Goal: Information Seeking & Learning: Learn about a topic

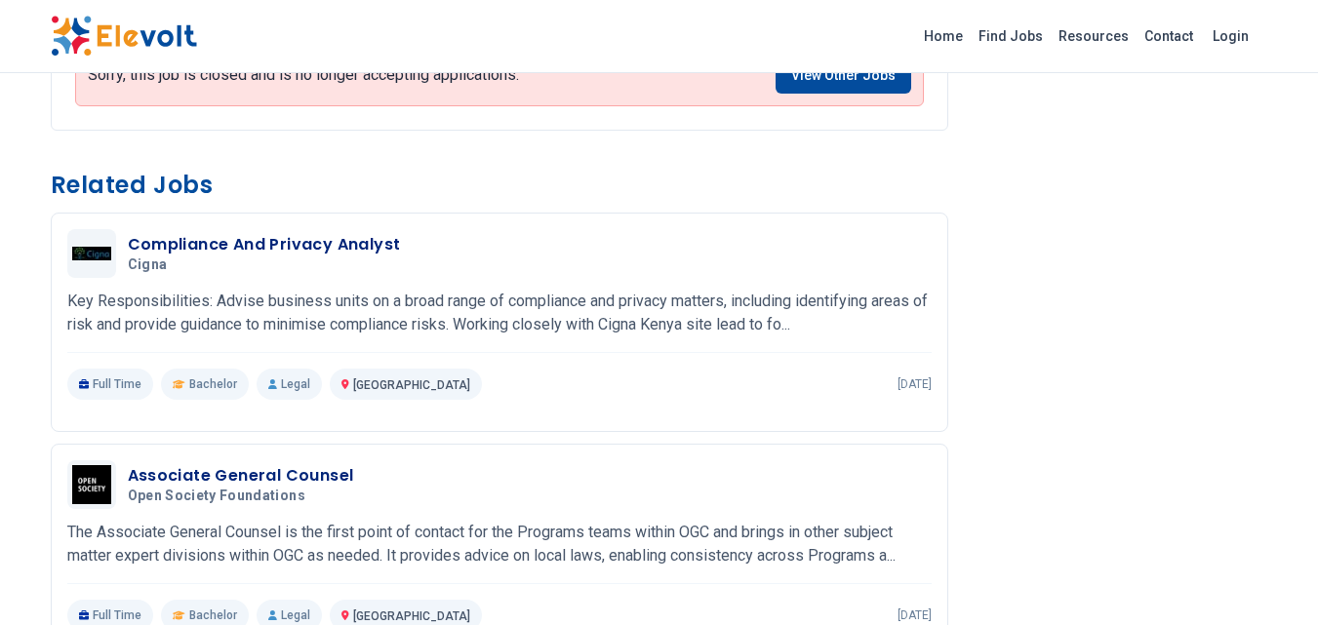
scroll to position [1268, 0]
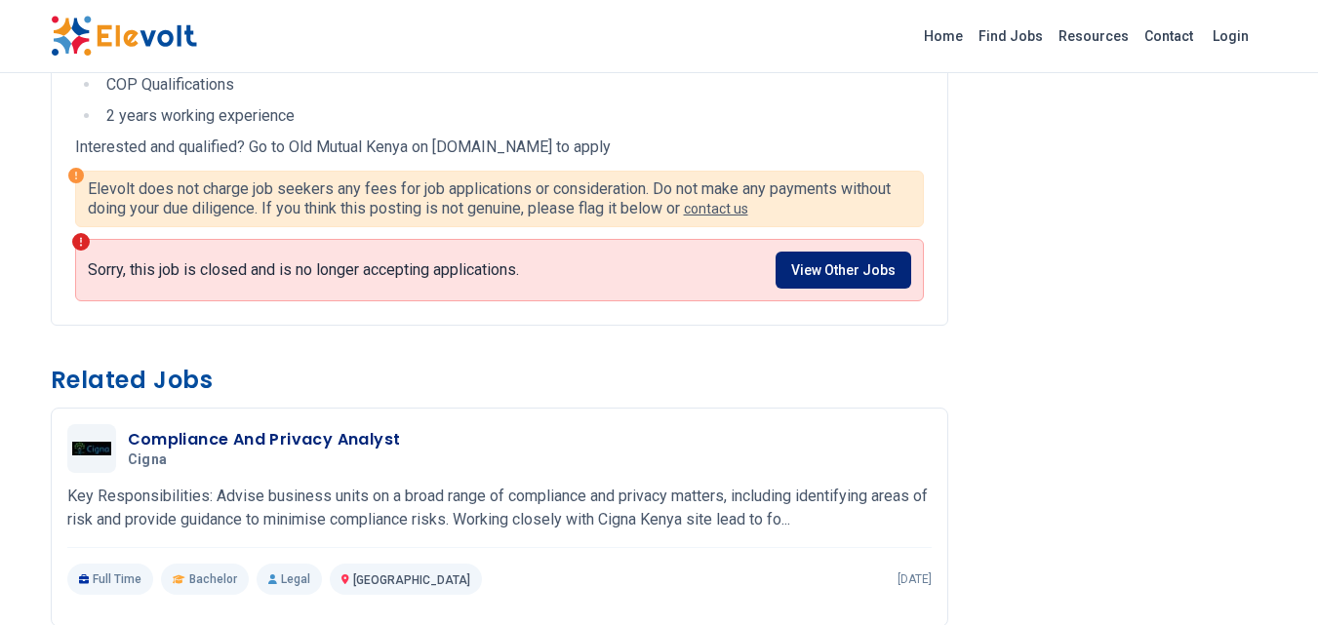
click at [864, 268] on link "View Other Jobs" at bounding box center [843, 270] width 136 height 37
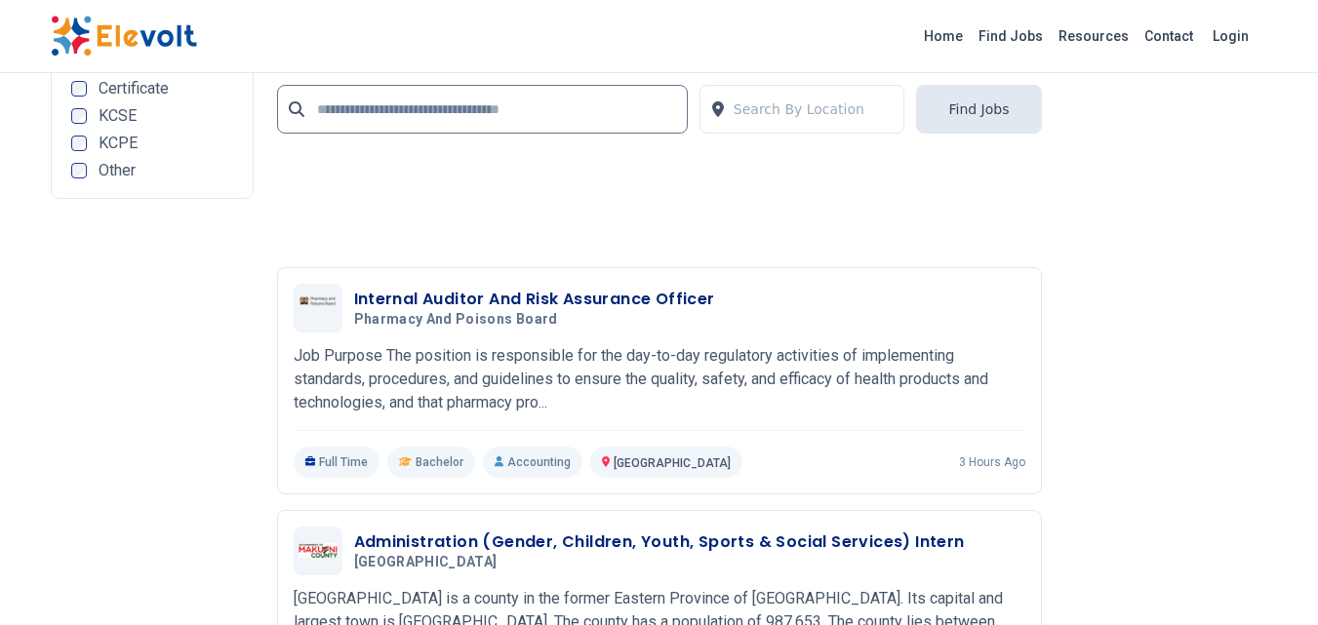
scroll to position [4136, 0]
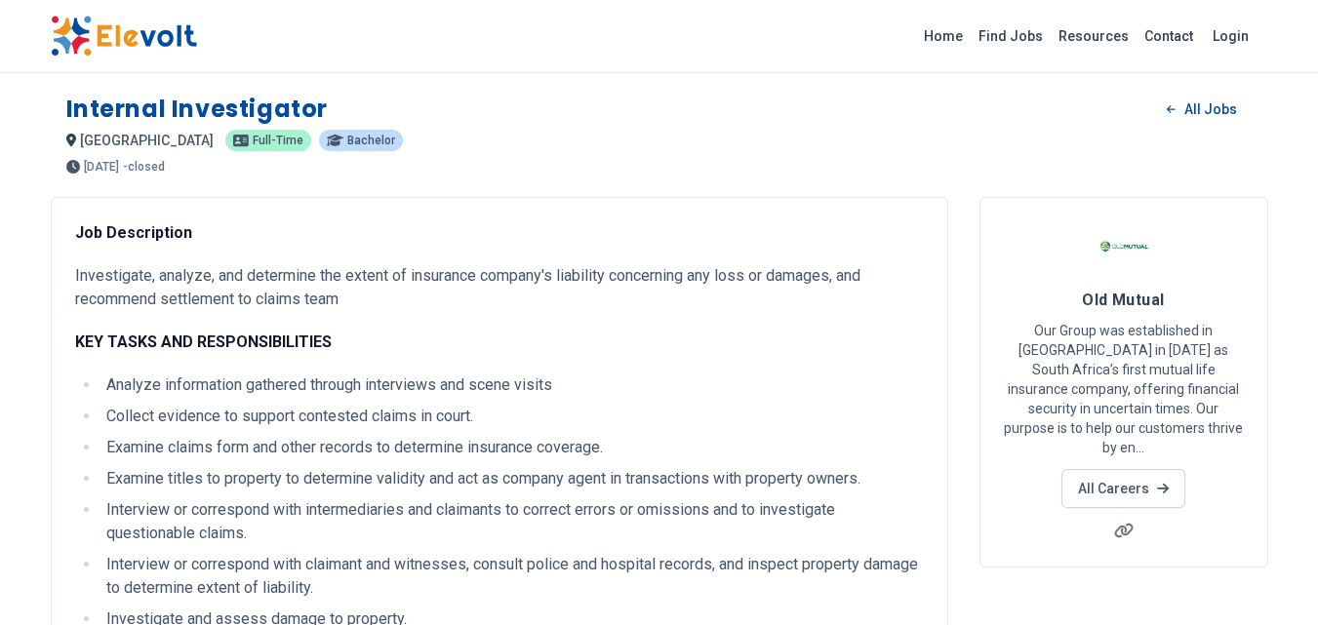
click at [253, 142] on span "Full-time" at bounding box center [278, 141] width 51 height 12
click at [225, 148] on p "Full-time" at bounding box center [268, 140] width 86 height 21
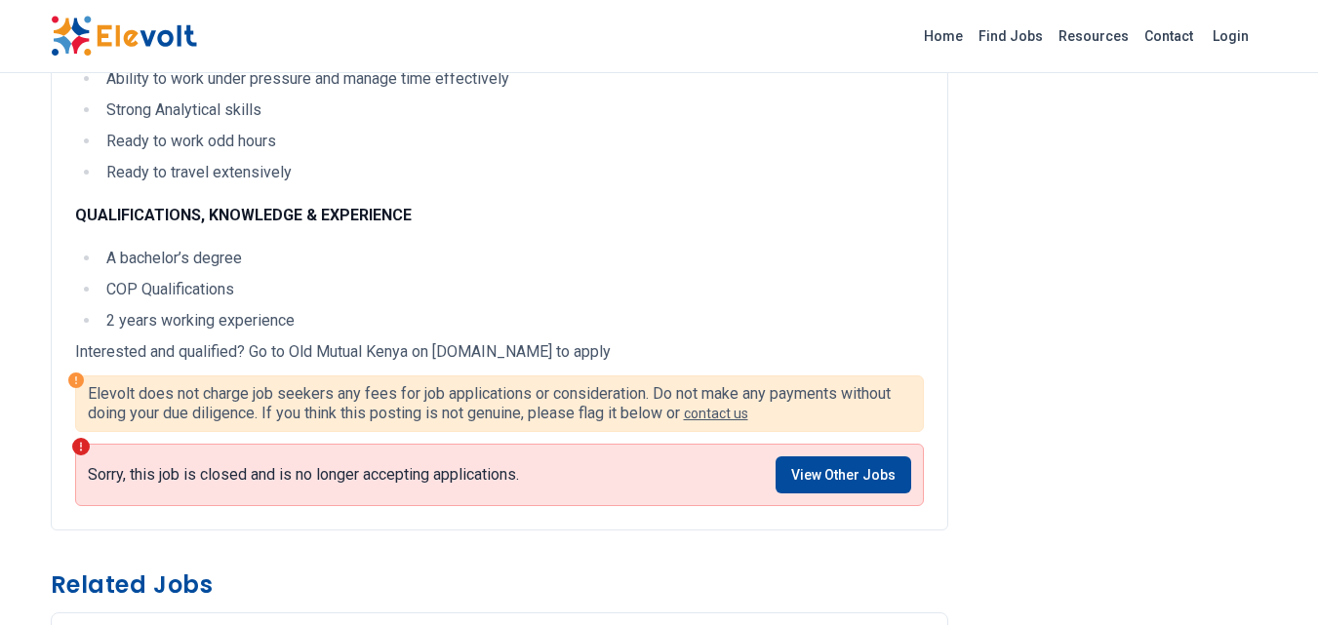
scroll to position [1170, 0]
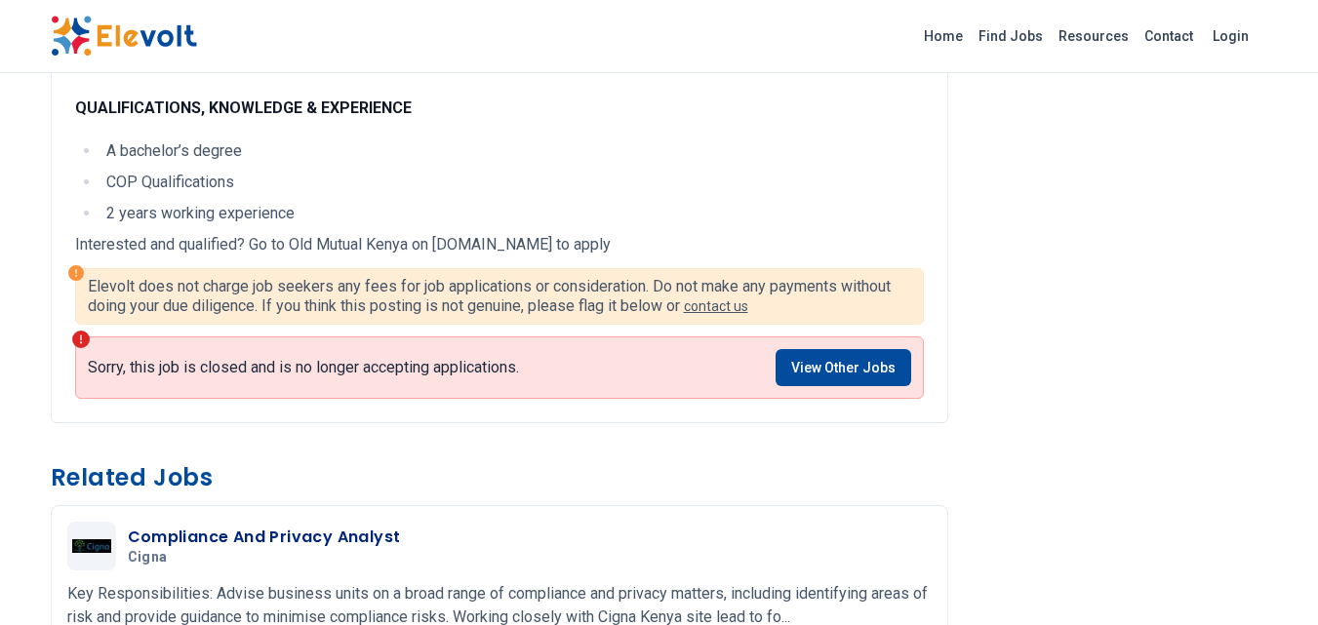
drag, startPoint x: 686, startPoint y: 246, endPoint x: 443, endPoint y: 241, distance: 242.9
click at [438, 244] on p "Interested and qualified? Go to Old Mutual Kenya on oldmutual.wd3.myworkdayjobs…" at bounding box center [499, 244] width 848 height 23
copy p "oldmutual.wd3.myworkdayjobs.com"
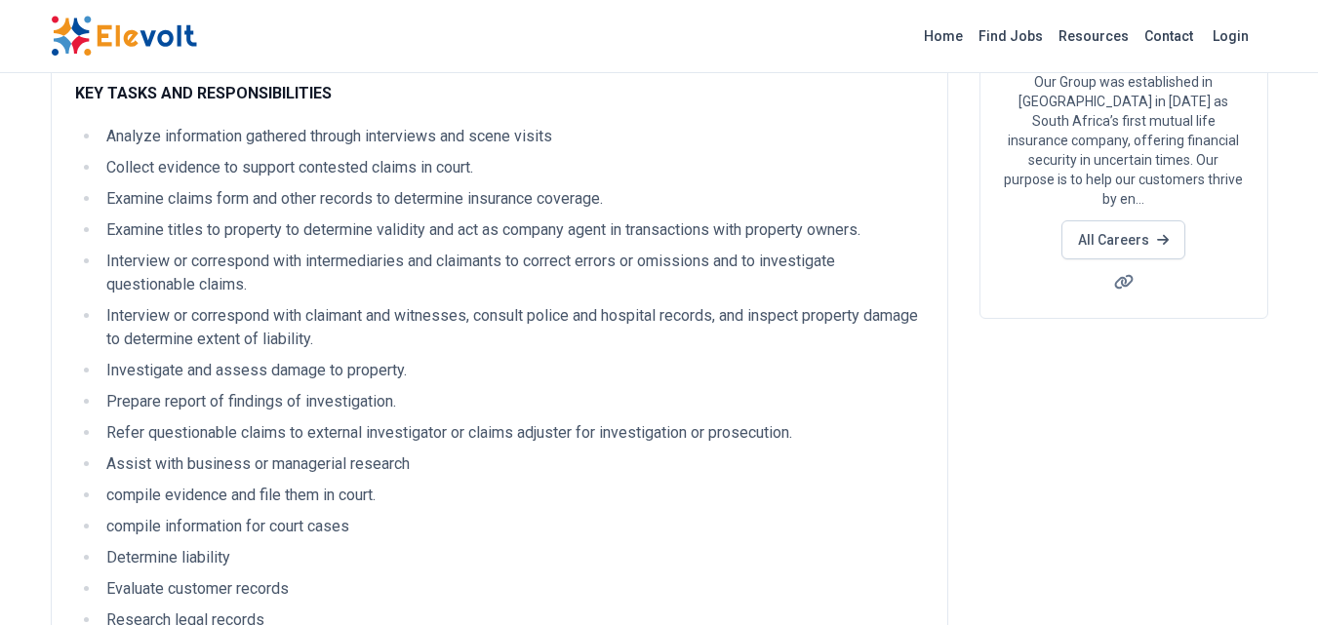
scroll to position [0, 0]
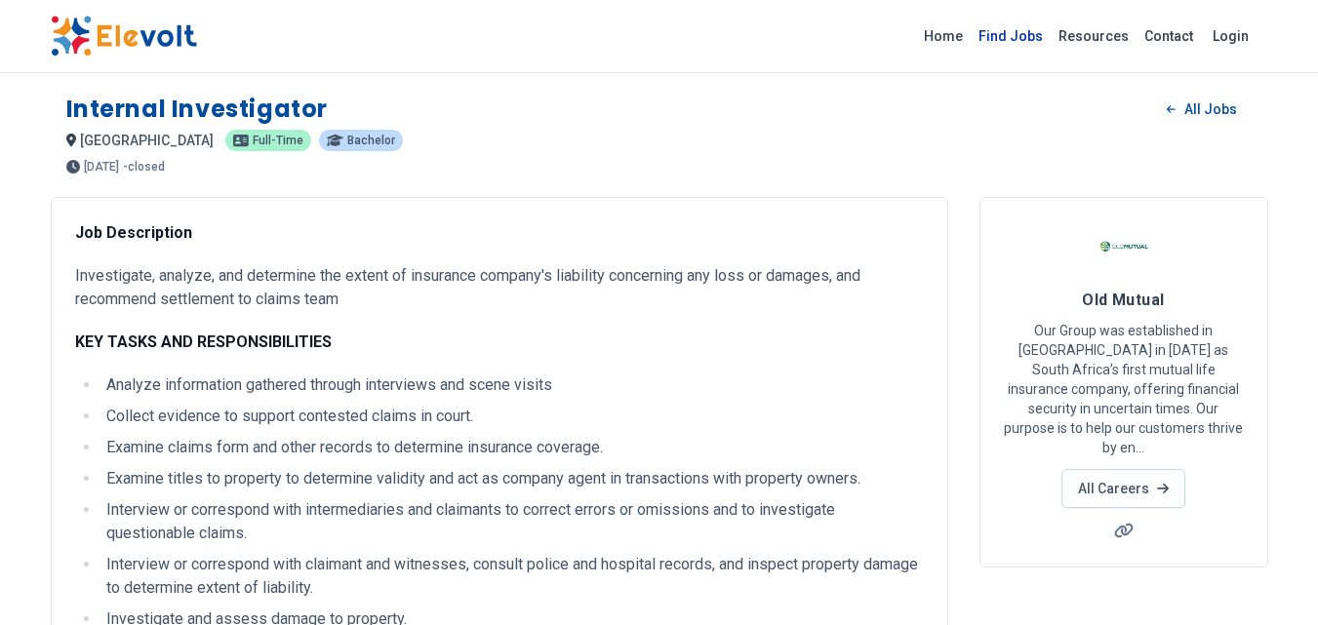
click at [1001, 31] on link "Find Jobs" at bounding box center [1010, 35] width 80 height 31
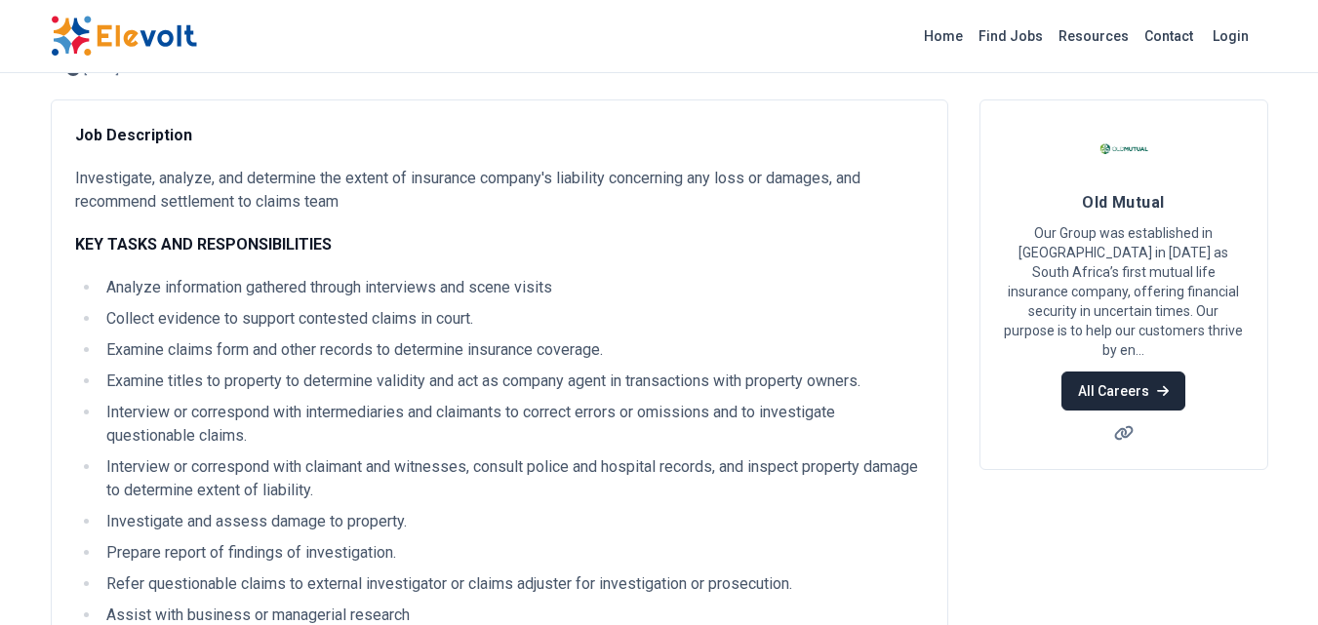
click at [1112, 375] on link "All Careers" at bounding box center [1123, 391] width 124 height 39
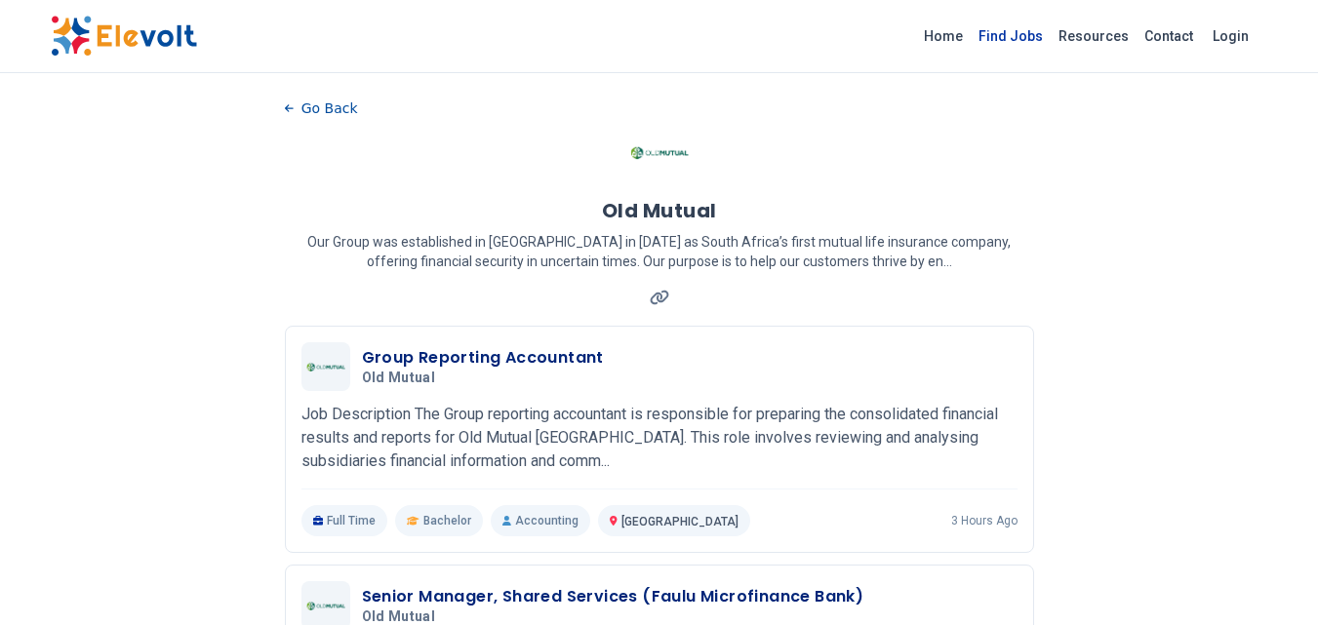
click at [1014, 29] on link "Find Jobs" at bounding box center [1010, 35] width 80 height 31
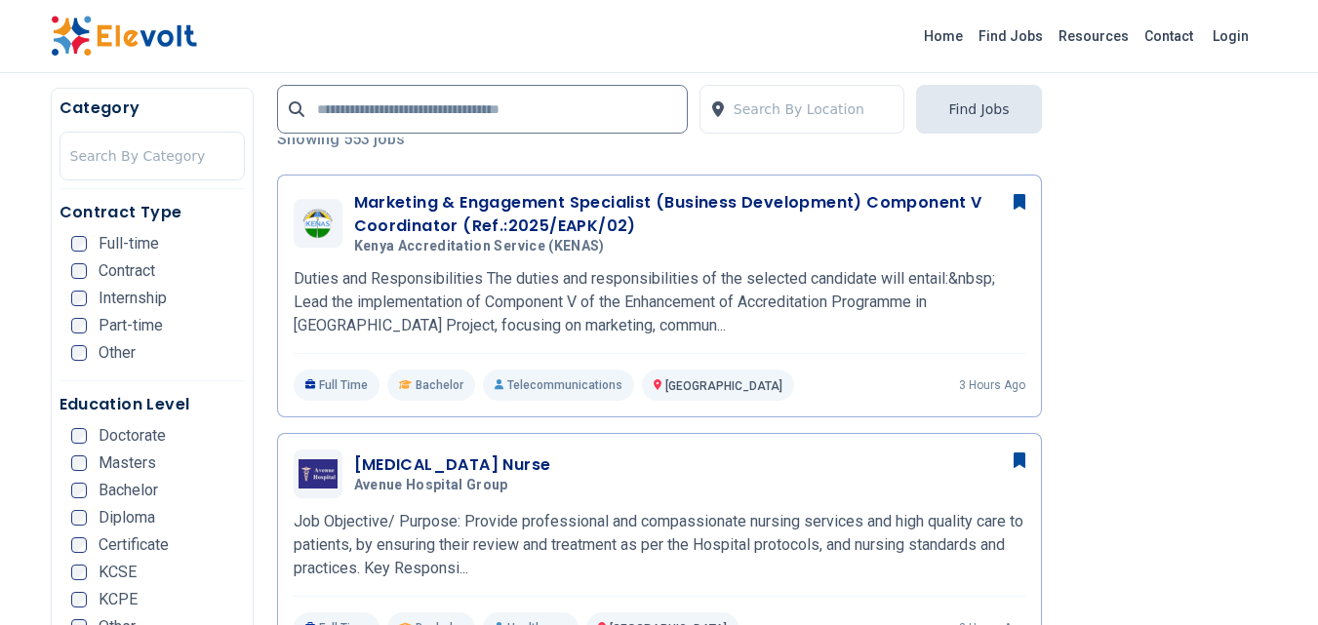
scroll to position [683, 0]
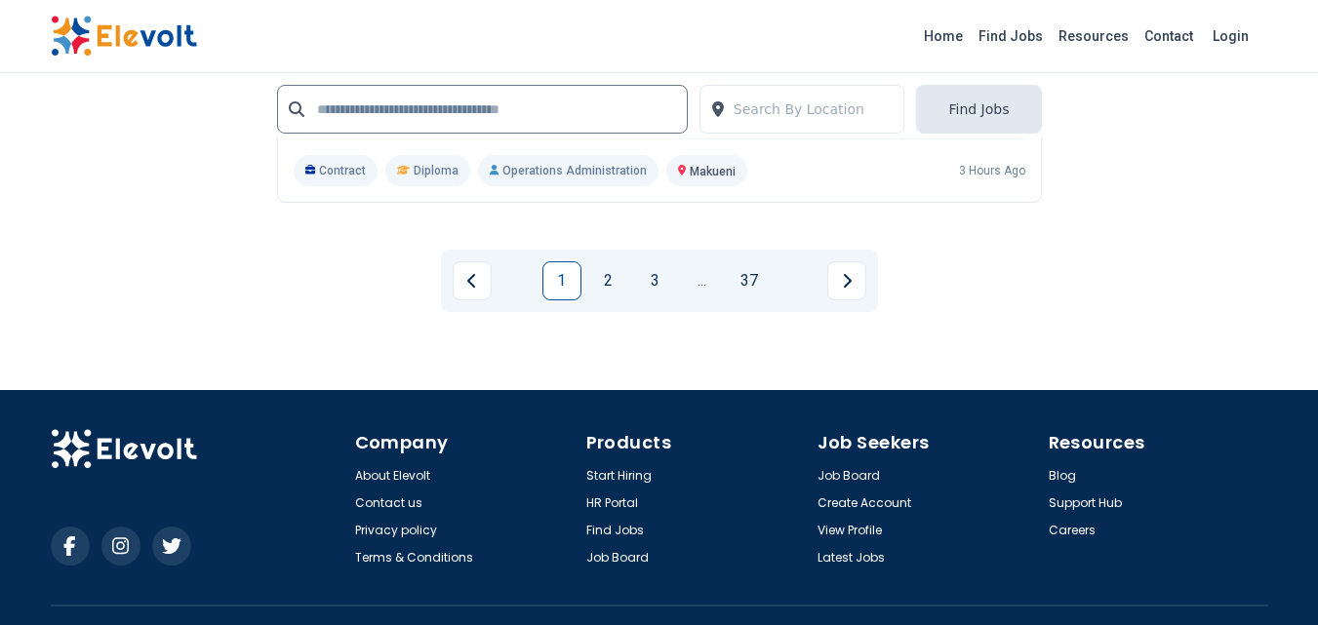
scroll to position [4721, 0]
